Goal: Task Accomplishment & Management: Use online tool/utility

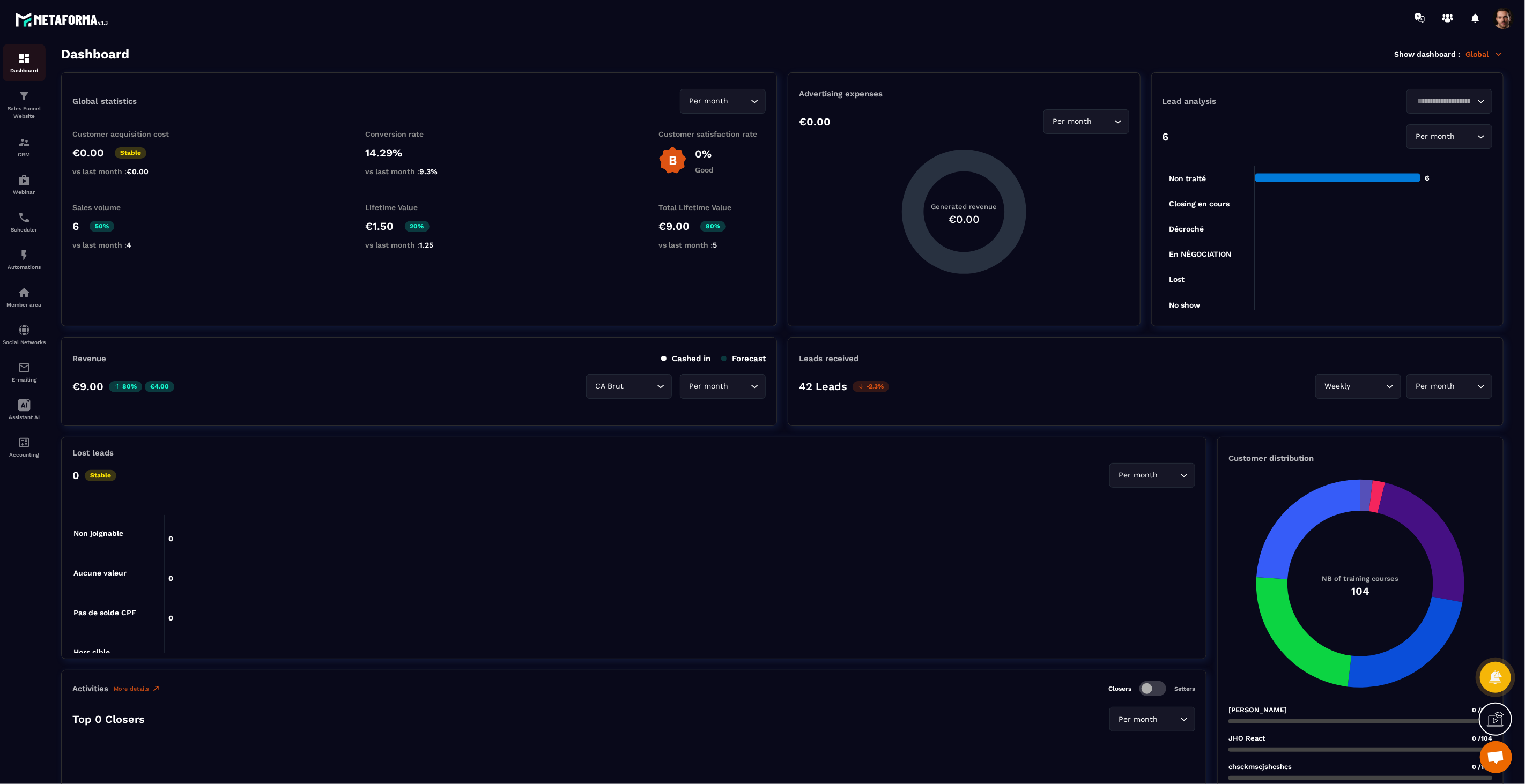
click at [21, 81] on link "Dashboard" at bounding box center [24, 62] width 43 height 37
click at [21, 84] on link "Sales Funnel Website" at bounding box center [24, 104] width 43 height 46
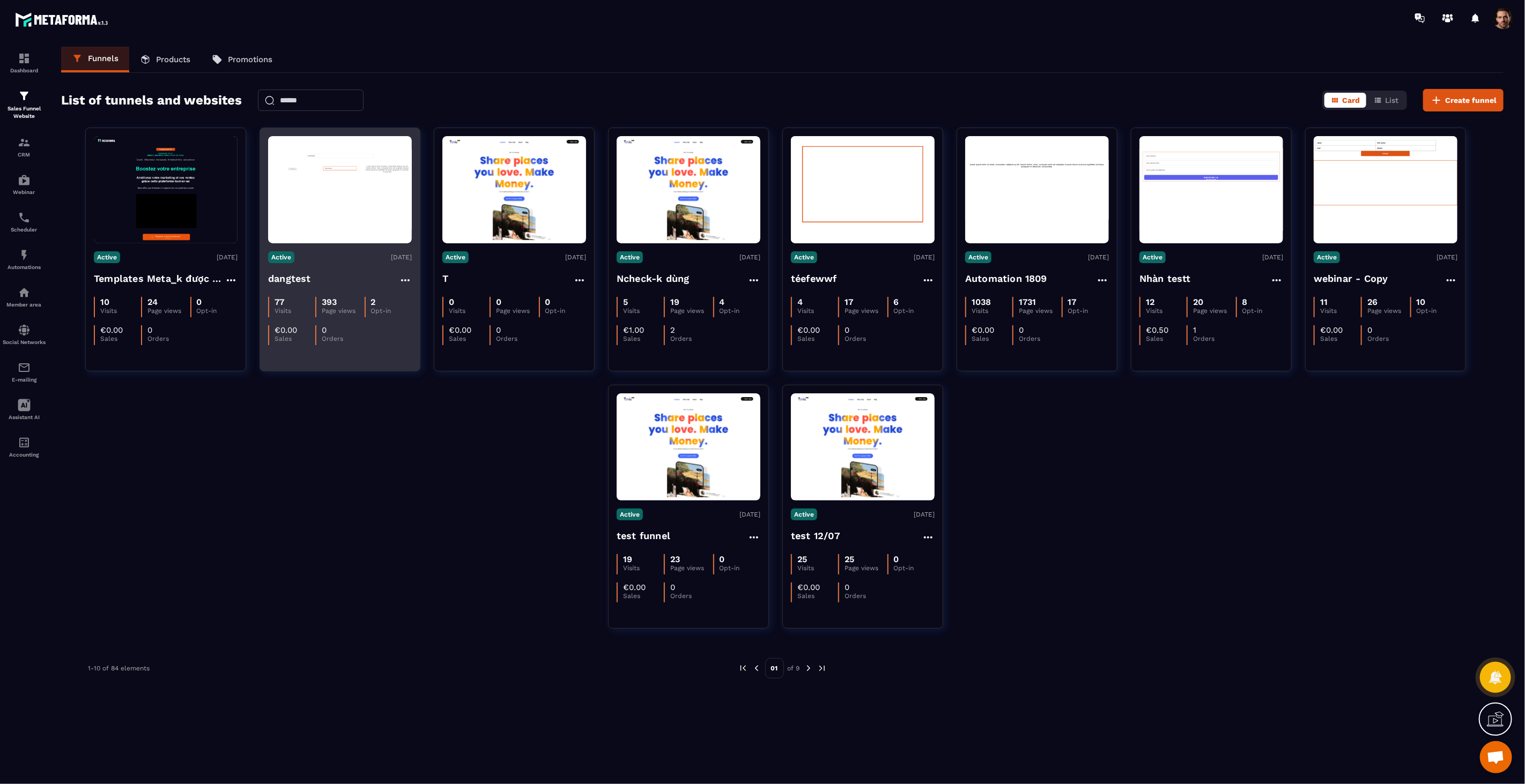
click at [338, 197] on figure at bounding box center [340, 190] width 144 height 107
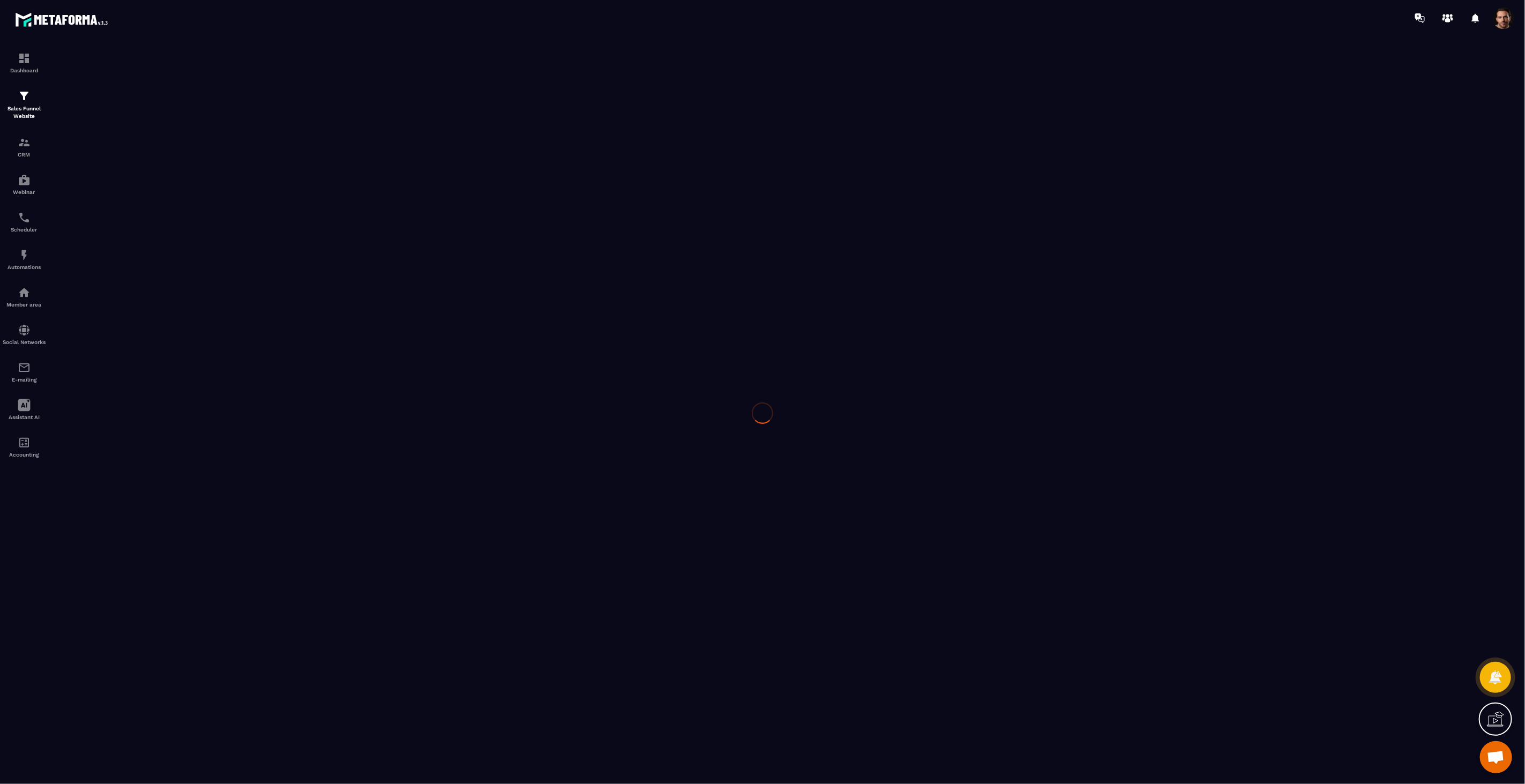
click at [7, 103] on div at bounding box center [762, 413] width 1525 height 755
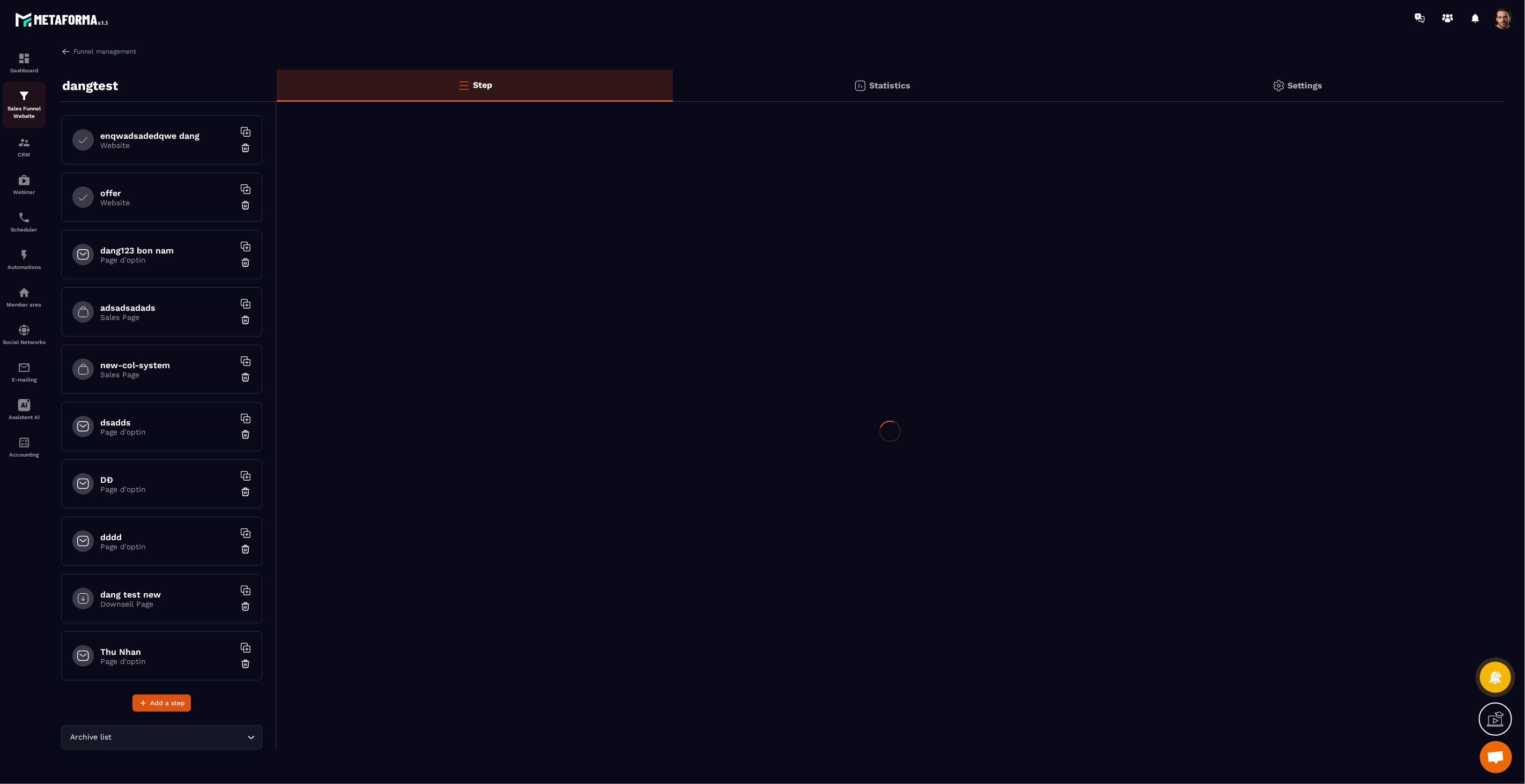
click at [30, 97] on img at bounding box center [24, 95] width 13 height 13
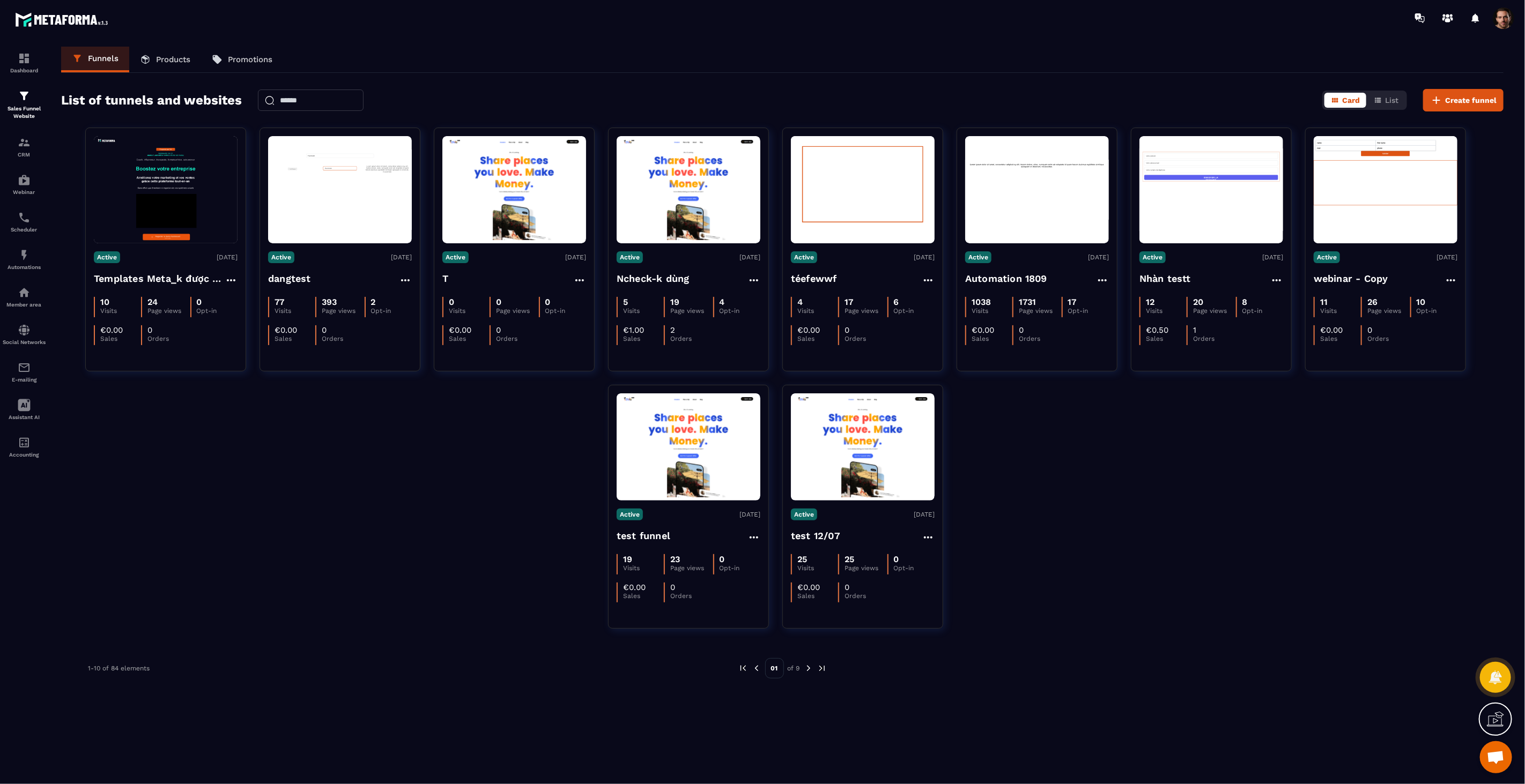
click at [161, 217] on img at bounding box center [165, 190] width 144 height 107
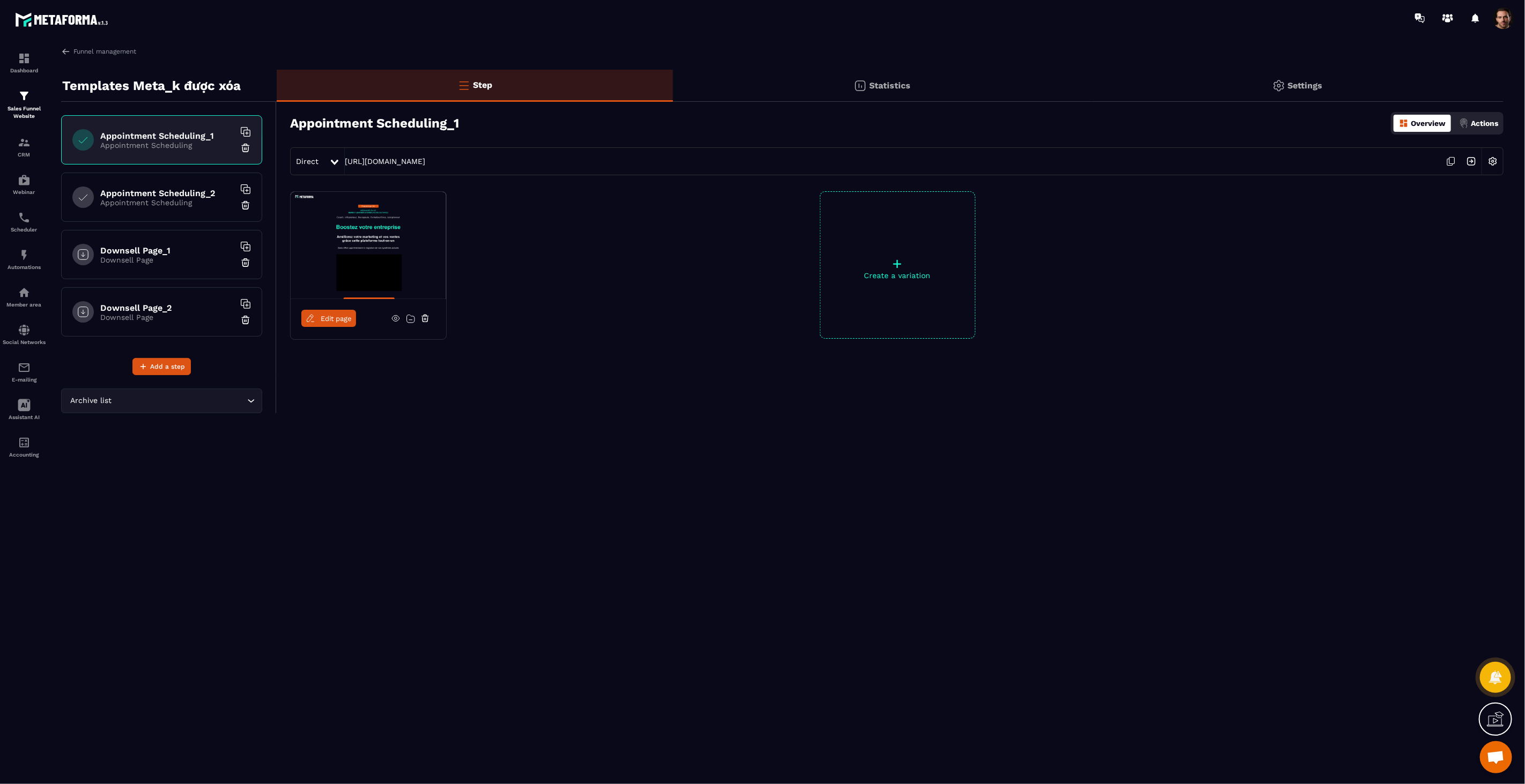
click at [163, 315] on p "Downsell Page" at bounding box center [168, 317] width 134 height 8
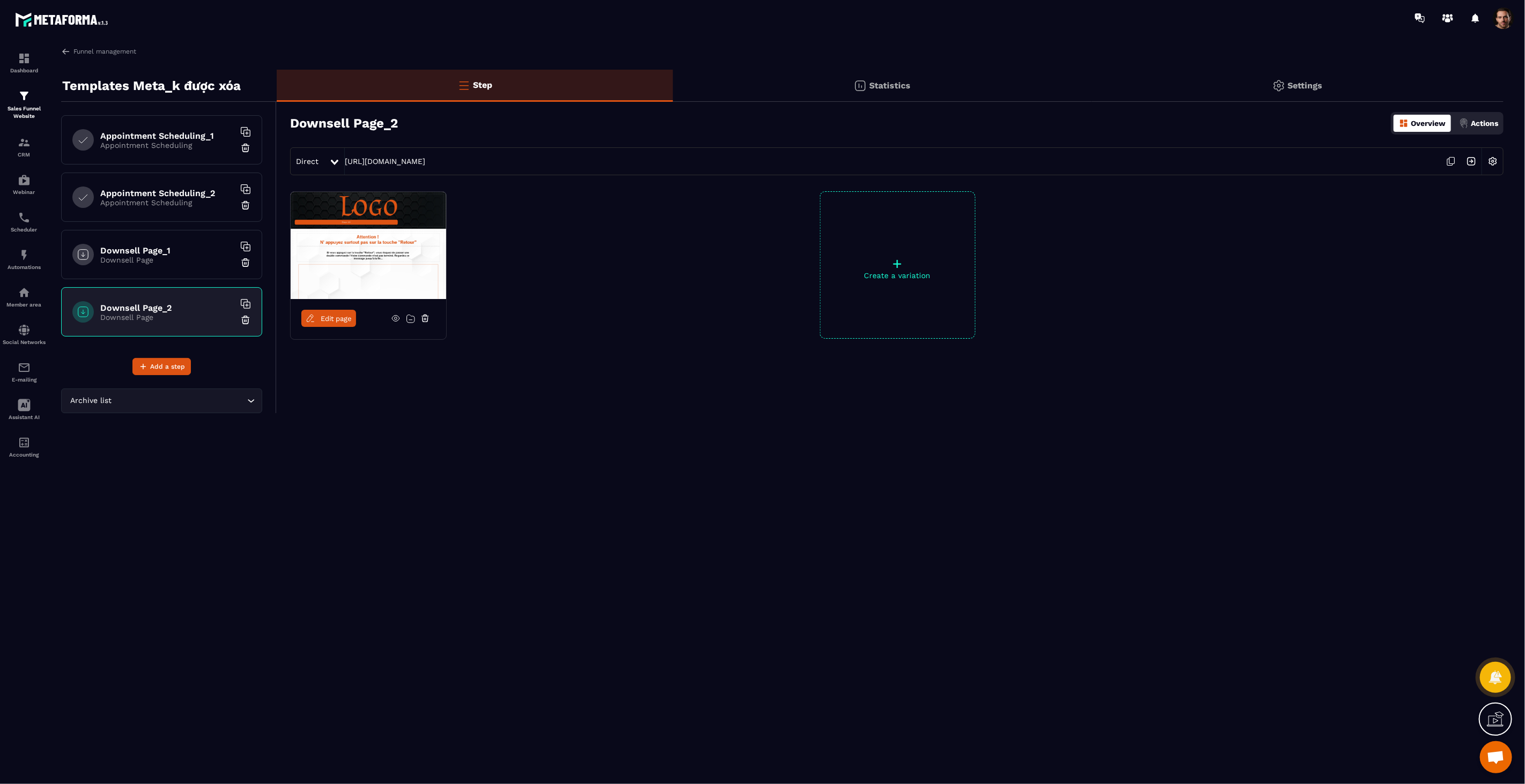
click at [334, 326] on link "Edit page" at bounding box center [328, 318] width 55 height 18
